Goal: Task Accomplishment & Management: Manage account settings

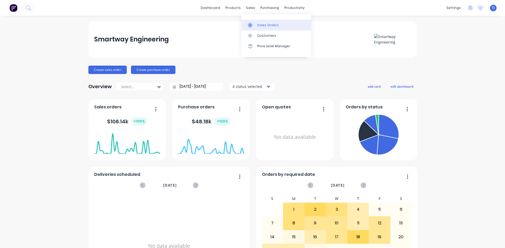
click at [263, 26] on div "Sales Orders" at bounding box center [268, 25] width 22 height 5
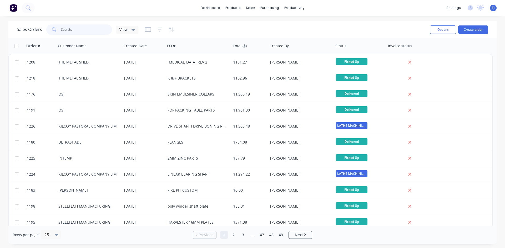
click at [80, 30] on input "text" at bounding box center [86, 29] width 51 height 11
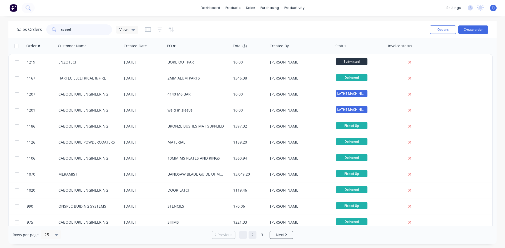
type input "cabool"
click at [251, 235] on link "2" at bounding box center [252, 235] width 8 height 8
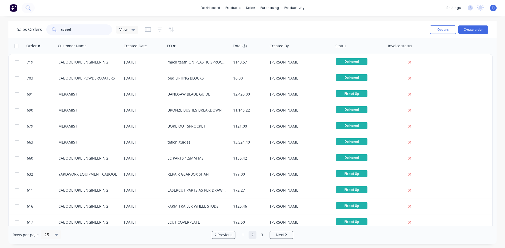
click at [74, 30] on input "cabool" at bounding box center [86, 29] width 51 height 11
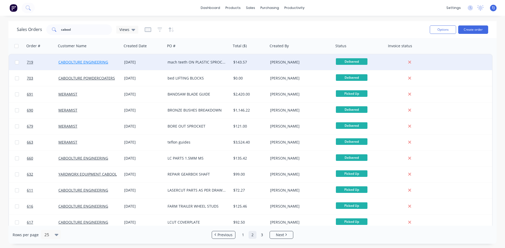
click at [90, 60] on link "CABOOLTURE ENGINEERING" at bounding box center [83, 62] width 50 height 5
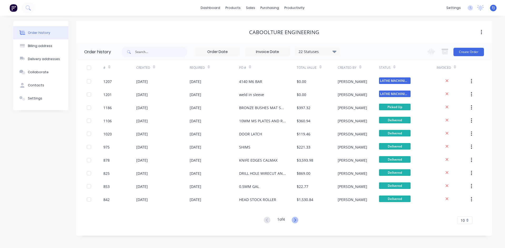
click at [295, 222] on icon at bounding box center [295, 220] width 7 height 7
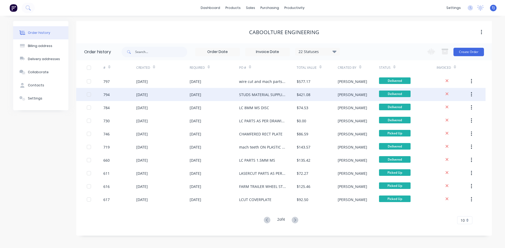
click at [148, 96] on div "[DATE]" at bounding box center [142, 95] width 12 height 6
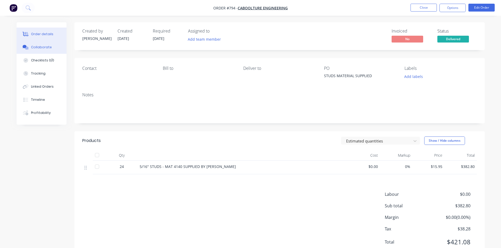
click at [40, 47] on div "Collaborate" at bounding box center [41, 47] width 21 height 5
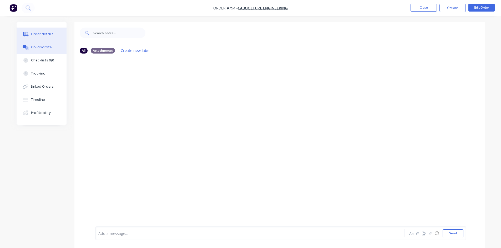
click at [42, 36] on div "Order details" at bounding box center [42, 34] width 22 height 5
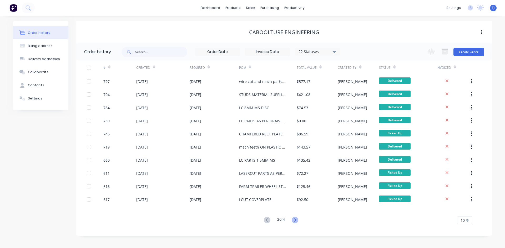
click at [294, 221] on icon at bounding box center [295, 220] width 7 height 7
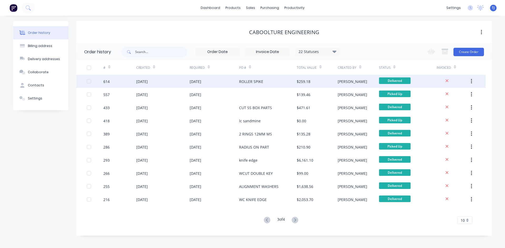
click at [148, 84] on div "[DATE]" at bounding box center [142, 82] width 12 height 6
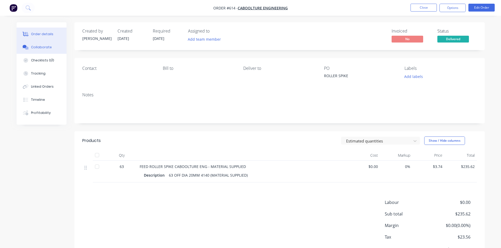
click at [42, 49] on div "Collaborate" at bounding box center [41, 47] width 21 height 5
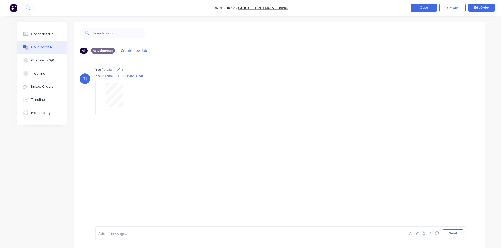
click at [433, 8] on button "Close" at bounding box center [423, 8] width 26 height 8
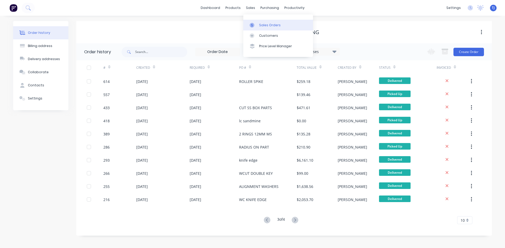
click at [264, 26] on div "Sales Orders" at bounding box center [270, 25] width 22 height 5
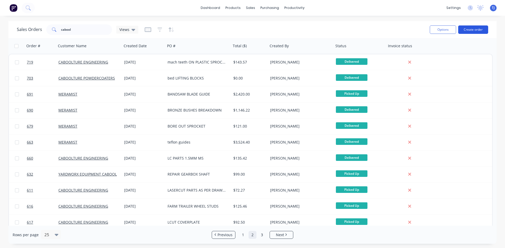
click at [470, 32] on button "Create order" at bounding box center [473, 30] width 30 height 8
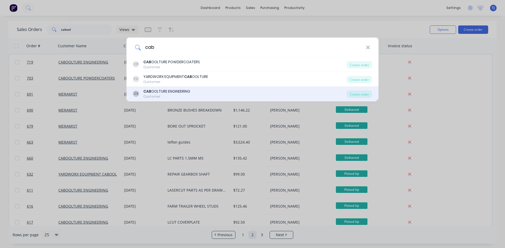
type input "cab"
click at [175, 93] on div "CAB OOLTURE ENGINEERING" at bounding box center [166, 92] width 47 height 6
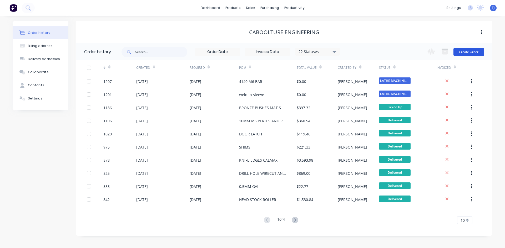
click at [471, 52] on button "Create Order" at bounding box center [468, 52] width 30 height 8
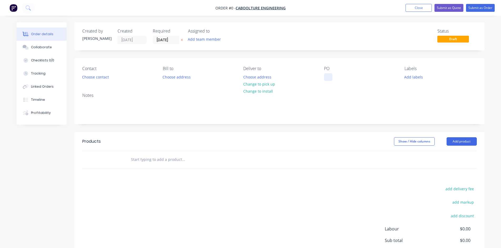
click at [327, 78] on div at bounding box center [328, 77] width 8 height 8
click at [462, 142] on div "Order details Collaborate Checklists 0/0 Tracking Linked Orders Timeline Profit…" at bounding box center [250, 162] width 479 height 281
click at [462, 142] on button "Add product" at bounding box center [461, 142] width 30 height 8
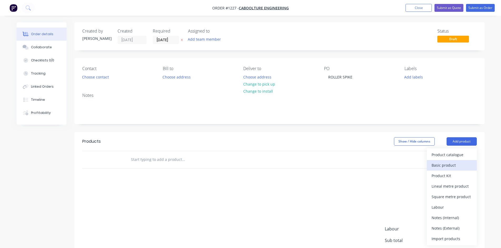
click at [453, 164] on div "Basic product" at bounding box center [451, 166] width 40 height 8
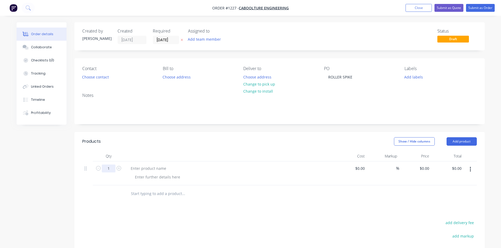
click at [113, 171] on input "1" at bounding box center [109, 169] width 14 height 8
type input "60"
click at [140, 170] on div at bounding box center [148, 169] width 44 height 8
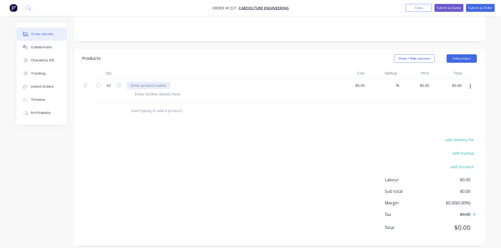
scroll to position [88, 0]
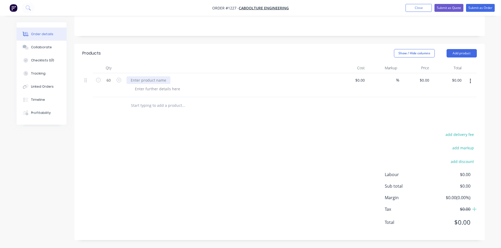
click at [141, 82] on div at bounding box center [148, 81] width 44 height 8
click at [146, 89] on div at bounding box center [158, 89] width 54 height 8
click at [428, 80] on input "0" at bounding box center [425, 81] width 12 height 8
type input "$3.74"
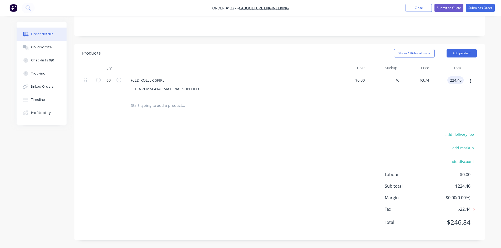
type input "$224.40"
click at [471, 83] on button "button" at bounding box center [470, 81] width 12 height 9
click at [458, 95] on div "Save to catalogue" at bounding box center [451, 95] width 40 height 8
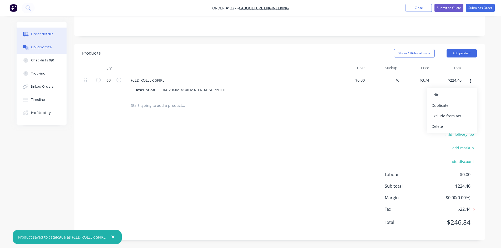
click at [45, 48] on div "Collaborate" at bounding box center [41, 47] width 21 height 5
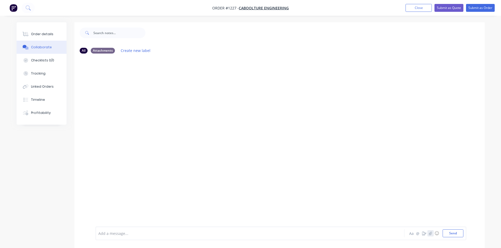
click at [429, 234] on icon "button" at bounding box center [430, 234] width 3 height 4
click at [451, 235] on button "Send" at bounding box center [453, 234] width 21 height 8
click at [47, 32] on div "Order details" at bounding box center [42, 34] width 22 height 5
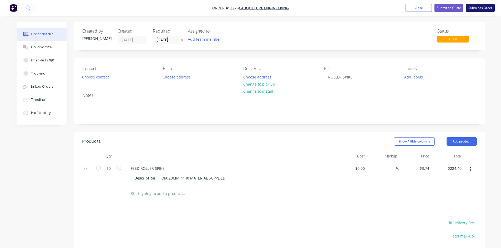
click at [474, 8] on button "Submit as Order" at bounding box center [480, 8] width 29 height 8
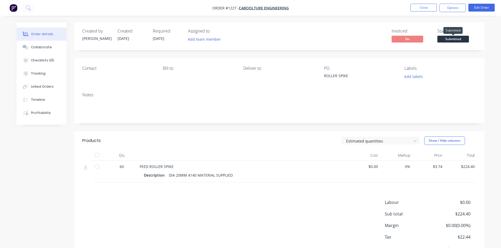
click at [461, 38] on span "Submitted" at bounding box center [453, 39] width 32 height 7
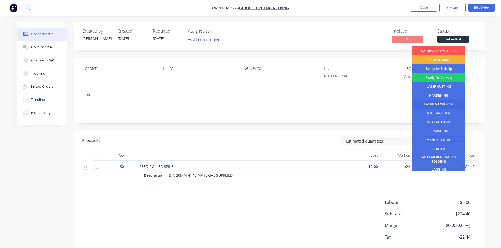
click at [444, 102] on div "LATHE MACHINING" at bounding box center [438, 104] width 53 height 9
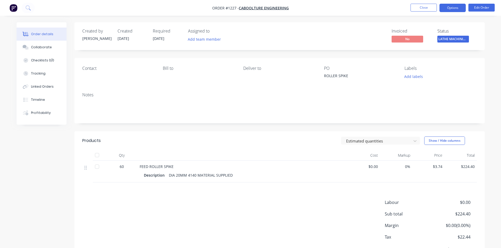
click at [448, 9] on button "Options" at bounding box center [452, 8] width 26 height 8
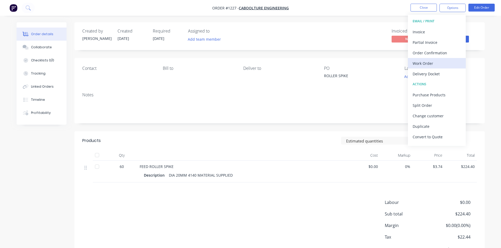
click at [429, 66] on div "Work Order" at bounding box center [437, 64] width 48 height 8
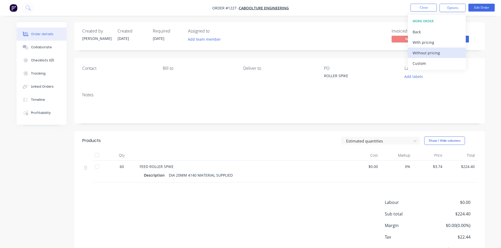
click at [431, 53] on div "Without pricing" at bounding box center [437, 53] width 48 height 8
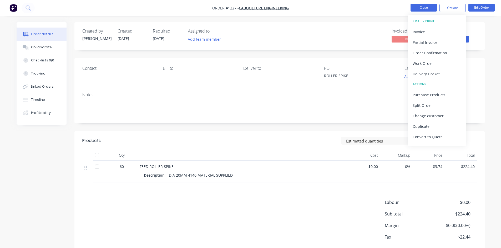
click at [426, 9] on button "Close" at bounding box center [423, 8] width 26 height 8
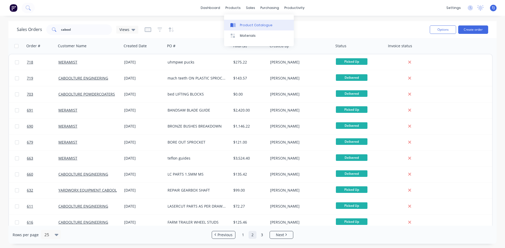
click at [245, 25] on div "Product Catalogue" at bounding box center [256, 25] width 33 height 5
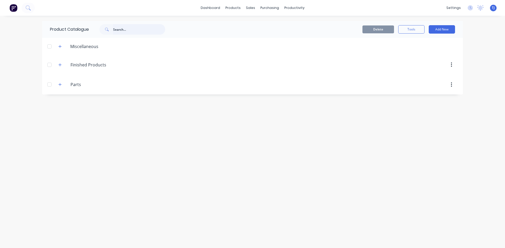
click at [131, 27] on input "text" at bounding box center [139, 29] width 52 height 11
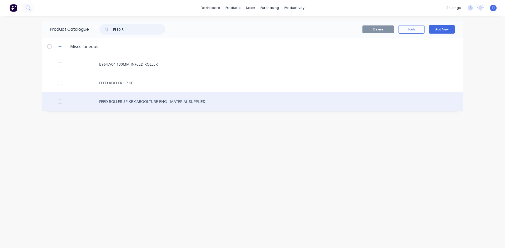
type input "FEED R"
click at [141, 104] on div "FEED ROLLER SPIKE CABOOLTURE ENG - MATERIAL SUPPLIED" at bounding box center [252, 101] width 421 height 19
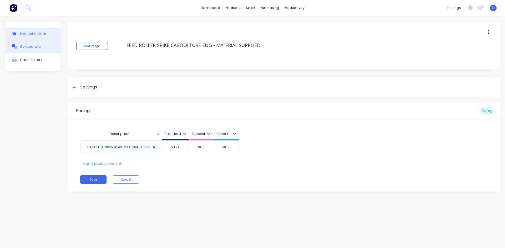
click at [30, 46] on div "Collaborate" at bounding box center [30, 47] width 21 height 4
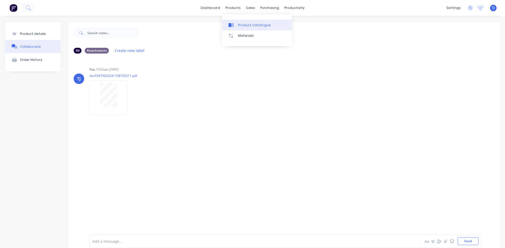
click at [243, 25] on div "Product Catalogue" at bounding box center [254, 25] width 33 height 5
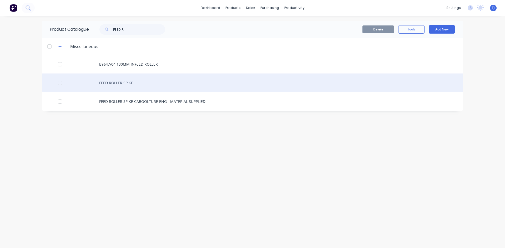
click at [115, 82] on div "FEED ROLLER SPIKE" at bounding box center [252, 83] width 421 height 19
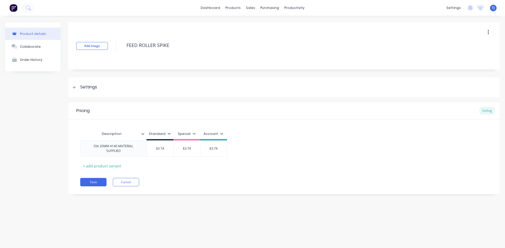
click at [488, 33] on icon "button" at bounding box center [487, 32] width 1 height 6
click at [467, 59] on div "Delete" at bounding box center [469, 57] width 40 height 8
type textarea "x"
